Goal: Go to known website: Go to known website

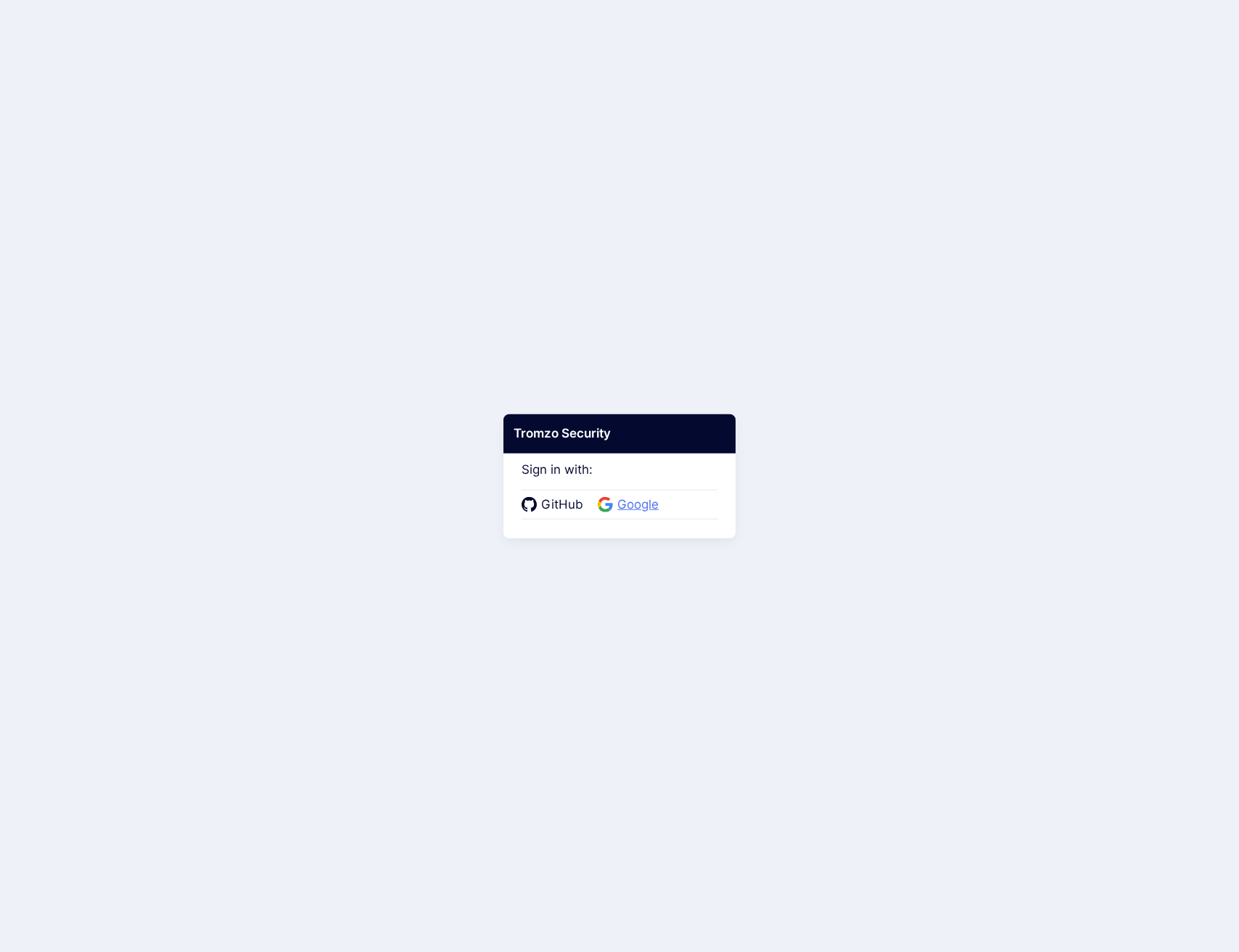
click at [632, 512] on span "Google" at bounding box center [638, 505] width 50 height 19
